Goal: Check status: Check status

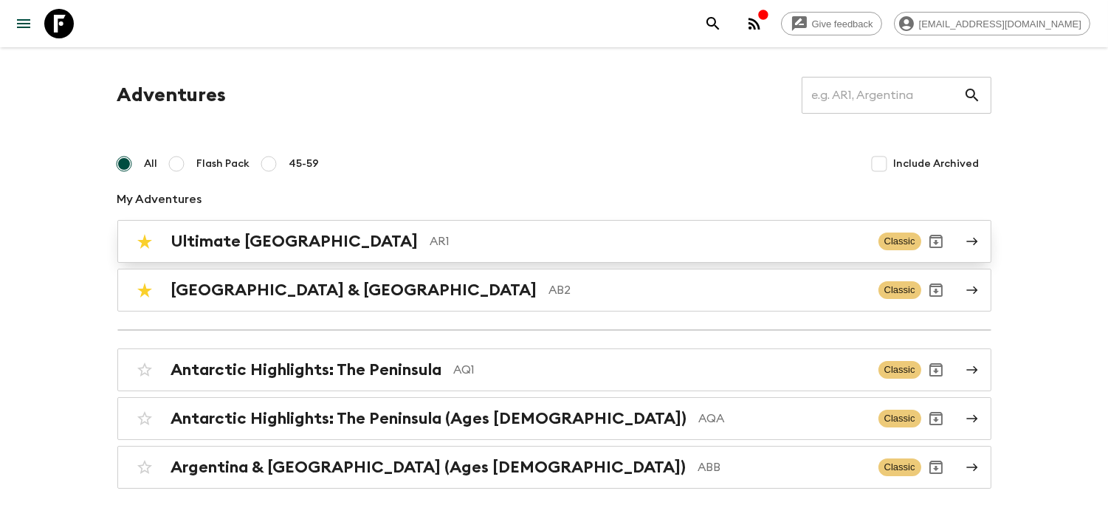
click at [439, 233] on p "AR1" at bounding box center [648, 242] width 436 height 18
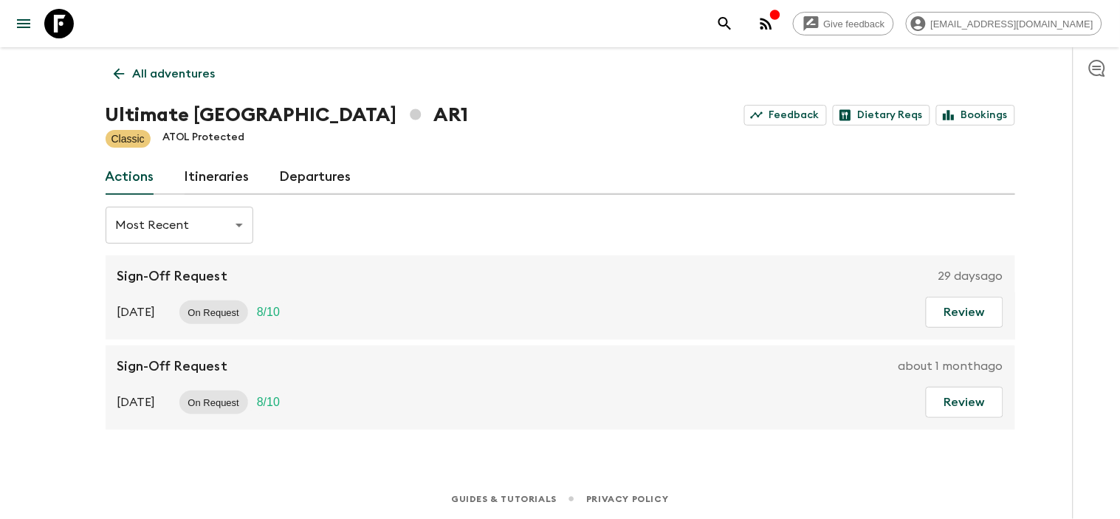
click at [330, 181] on link "Departures" at bounding box center [316, 176] width 72 height 35
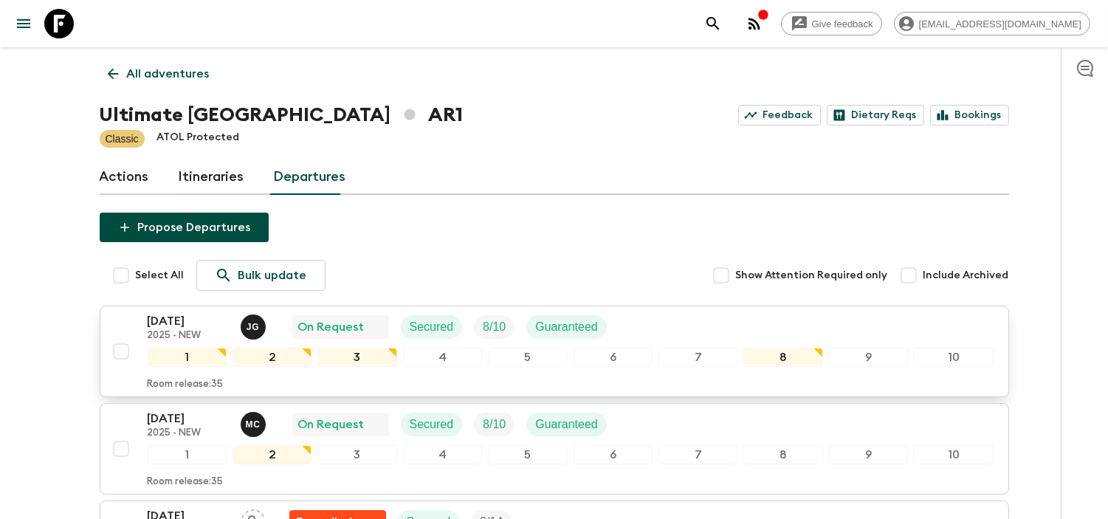
click at [694, 334] on div "[DATE] 2025 - NEW [PERSON_NAME] On Request Secured 8 / 10 Guaranteed" at bounding box center [571, 327] width 846 height 30
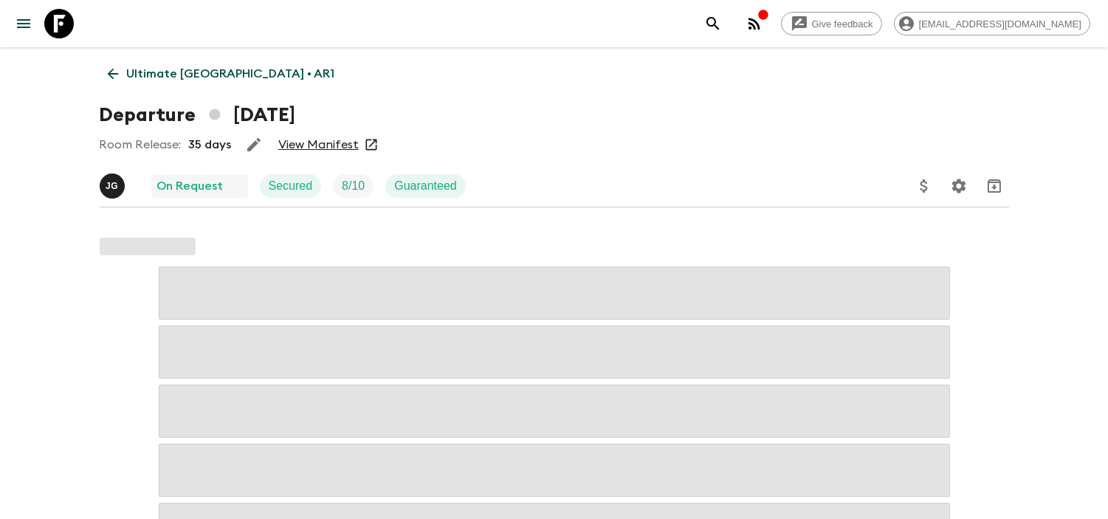
click at [347, 137] on link "View Manifest" at bounding box center [318, 144] width 80 height 15
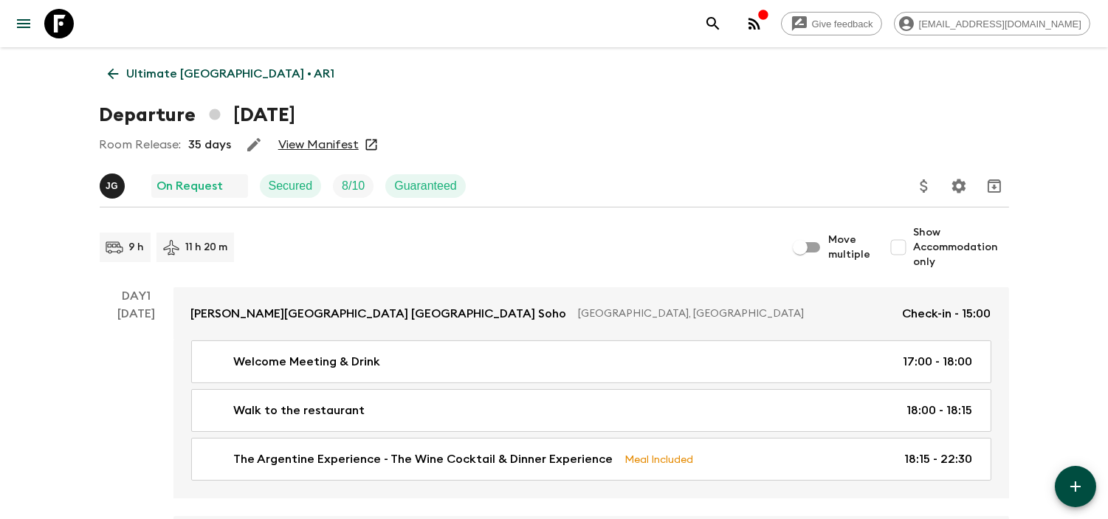
click at [130, 61] on link "Ultimate [GEOGRAPHIC_DATA] • AR1" at bounding box center [222, 74] width 244 height 30
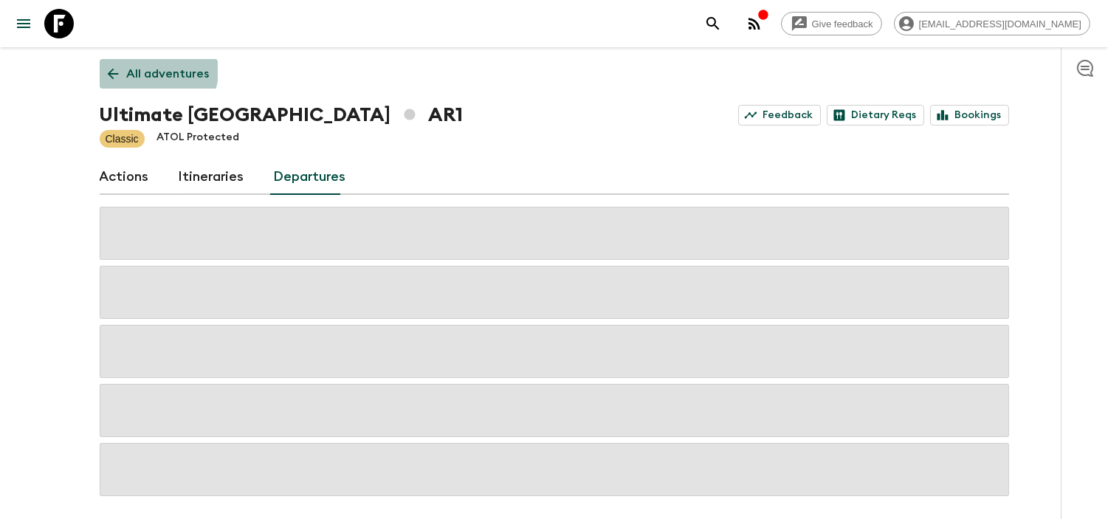
click at [157, 71] on p "All adventures" at bounding box center [168, 74] width 83 height 18
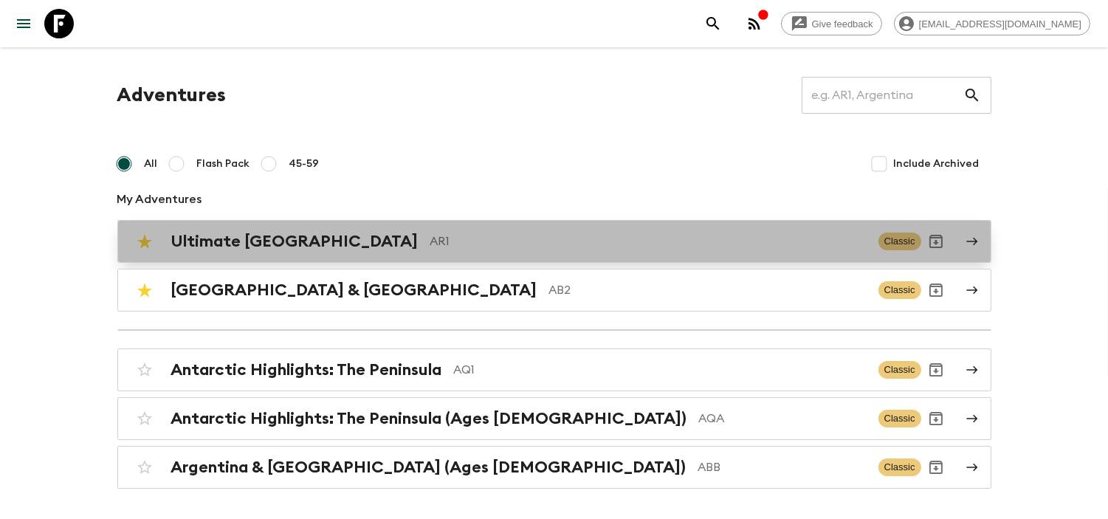
click at [446, 248] on p "AR1" at bounding box center [648, 242] width 436 height 18
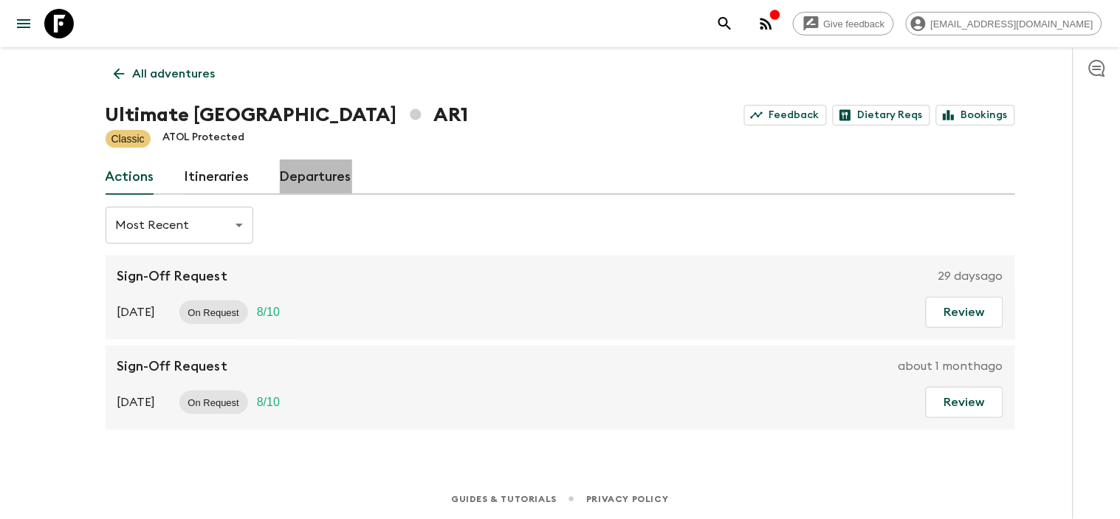
click at [323, 171] on link "Departures" at bounding box center [316, 176] width 72 height 35
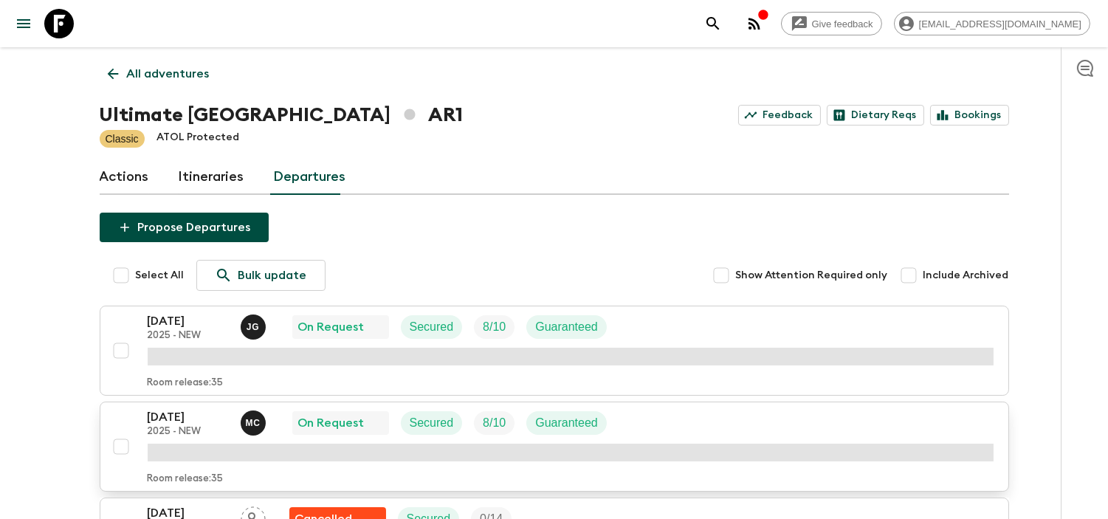
click at [171, 417] on p "[DATE]" at bounding box center [188, 417] width 81 height 18
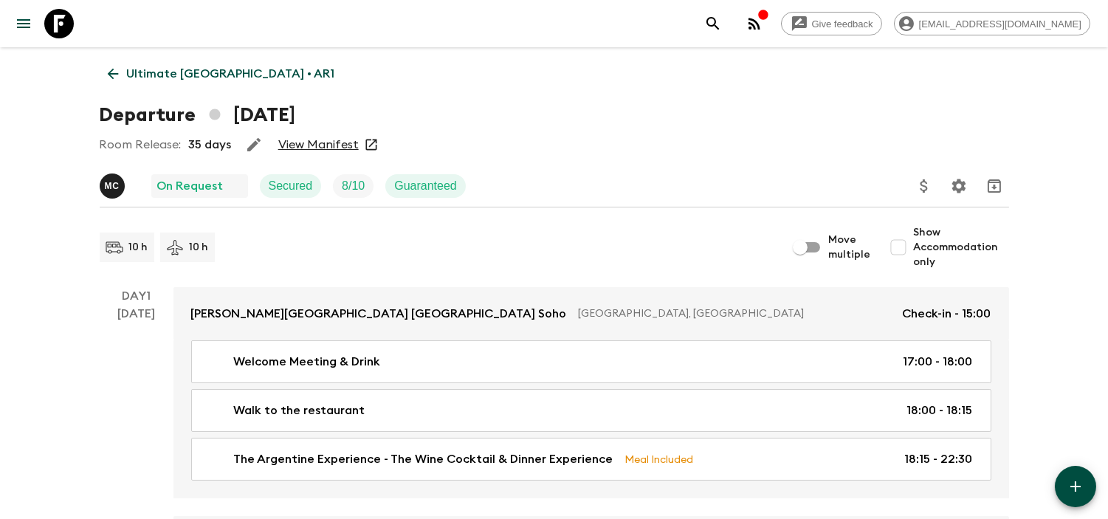
click at [325, 141] on link "View Manifest" at bounding box center [318, 144] width 80 height 15
